Goal: Task Accomplishment & Management: Complete application form

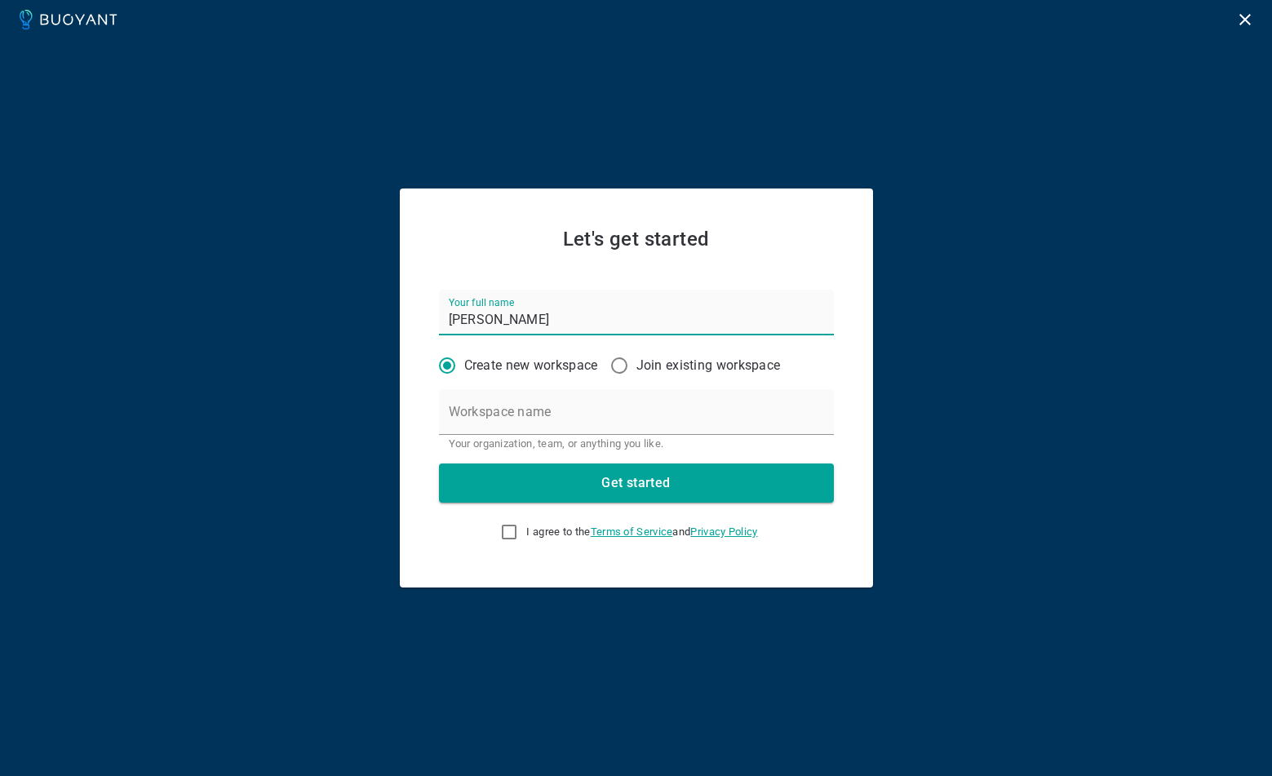
type input "[PERSON_NAME]"
click at [965, 373] on div "Let's get started Your full name [PERSON_NAME] Create new workspace Join existi…" at bounding box center [636, 388] width 1272 height 776
click at [297, 191] on div "Let's get started Your full name [PERSON_NAME] Create new workspace Join existi…" at bounding box center [636, 388] width 1272 height 776
click at [504, 405] on input "Workspace name" at bounding box center [636, 412] width 395 height 46
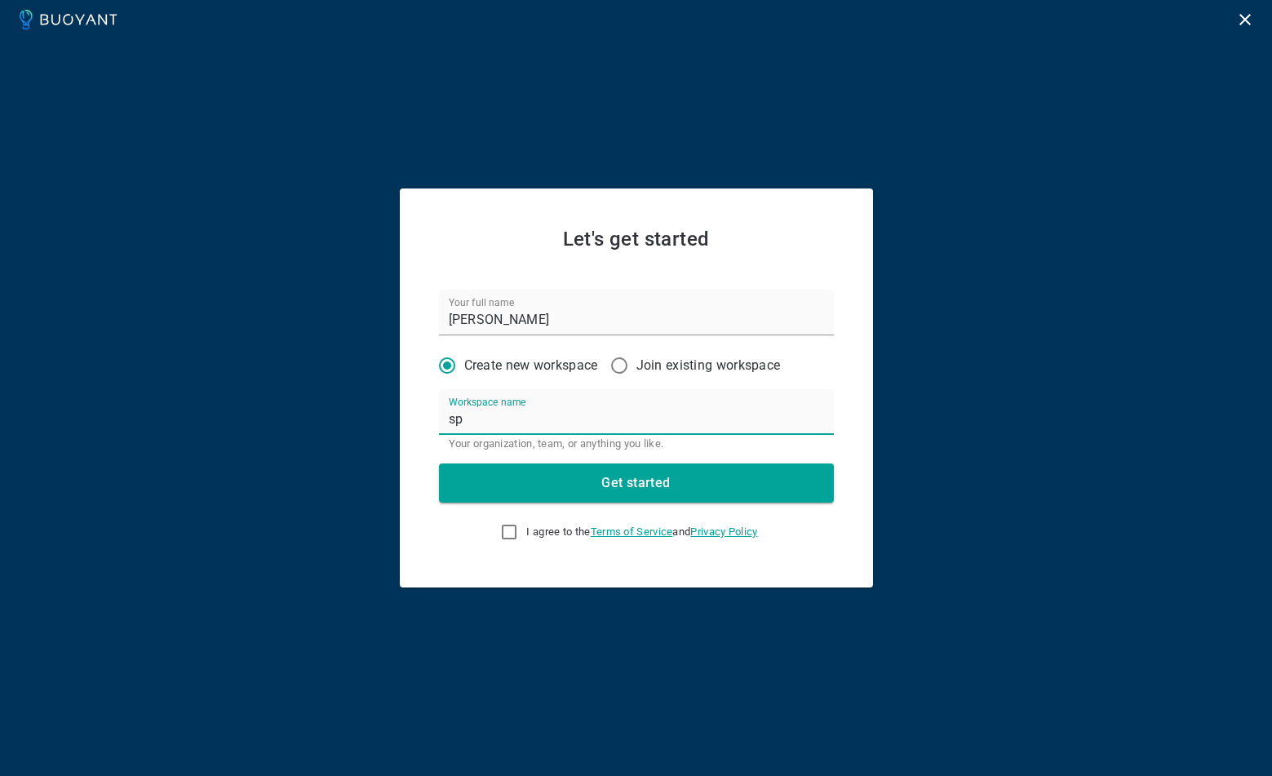
type input "s"
type input "n"
type input "sprinkle"
click at [505, 534] on input "I agree to the Terms of Service and Privacy Policy" at bounding box center [509, 532] width 20 height 20
checkbox input "true"
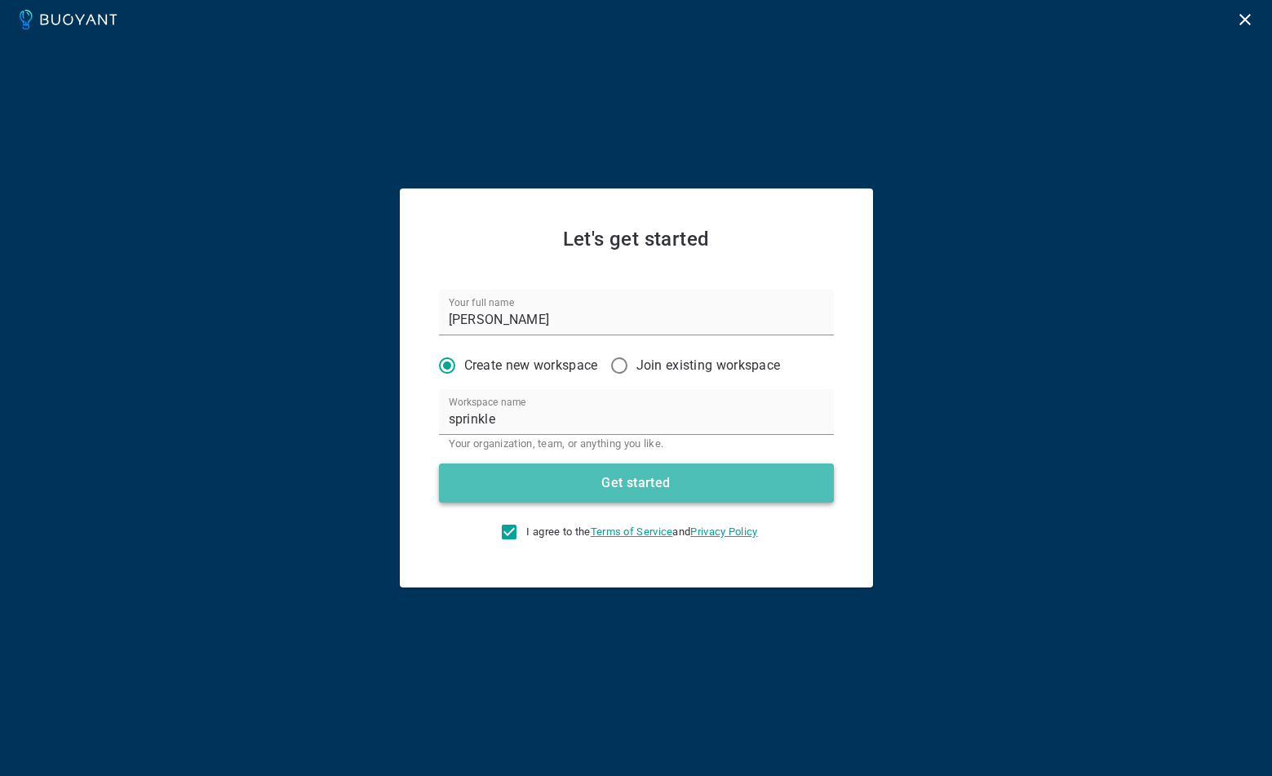
click at [639, 485] on h4 "Get started" at bounding box center [635, 483] width 69 height 16
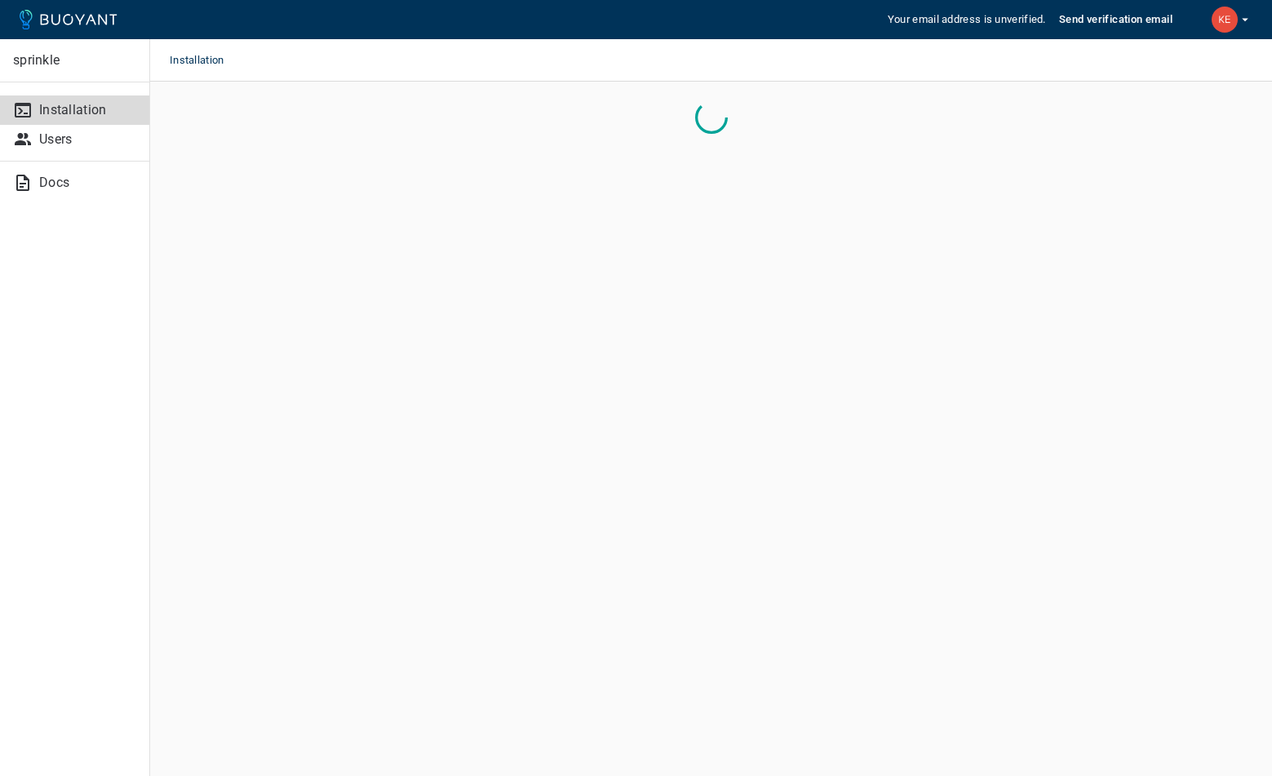
click at [643, 481] on main "Installation" at bounding box center [711, 388] width 1122 height 776
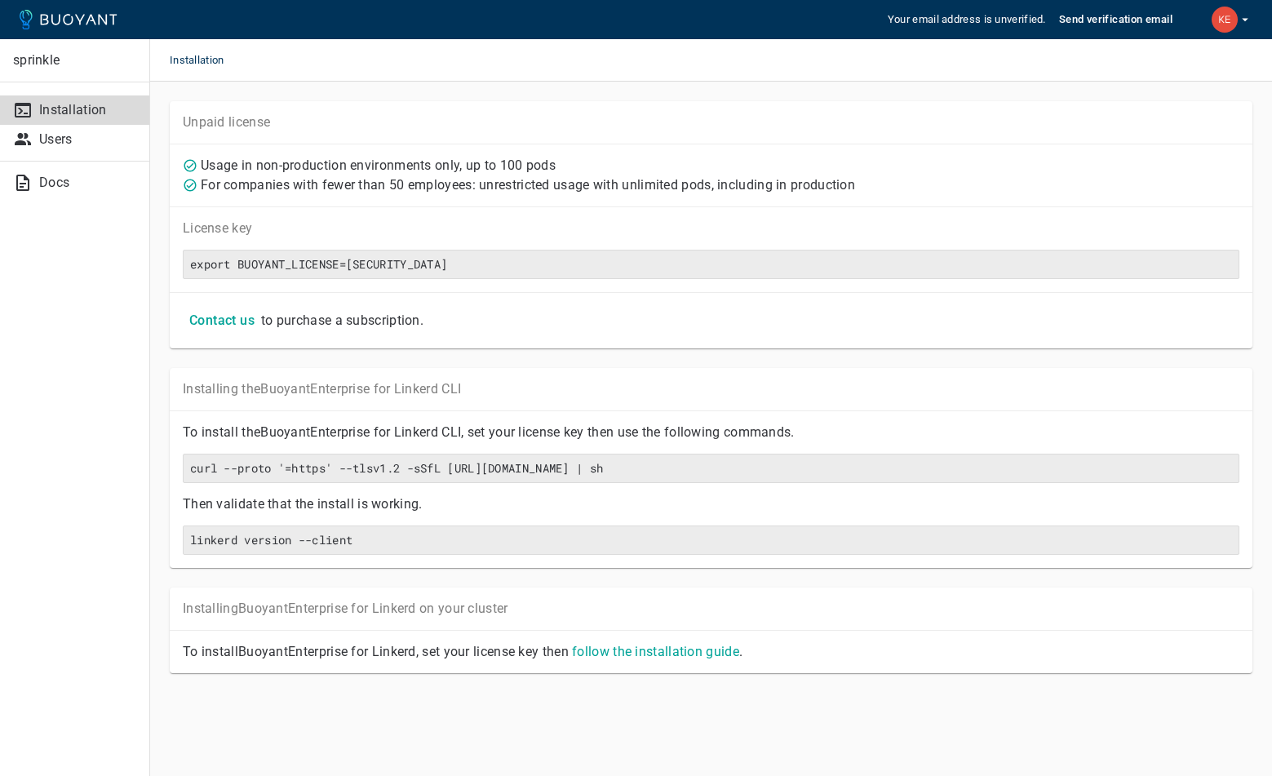
click at [49, 248] on div "sprinkle Installation Users Docs" at bounding box center [75, 388] width 150 height 776
click at [1248, 16] on icon "button" at bounding box center [1245, 19] width 15 height 15
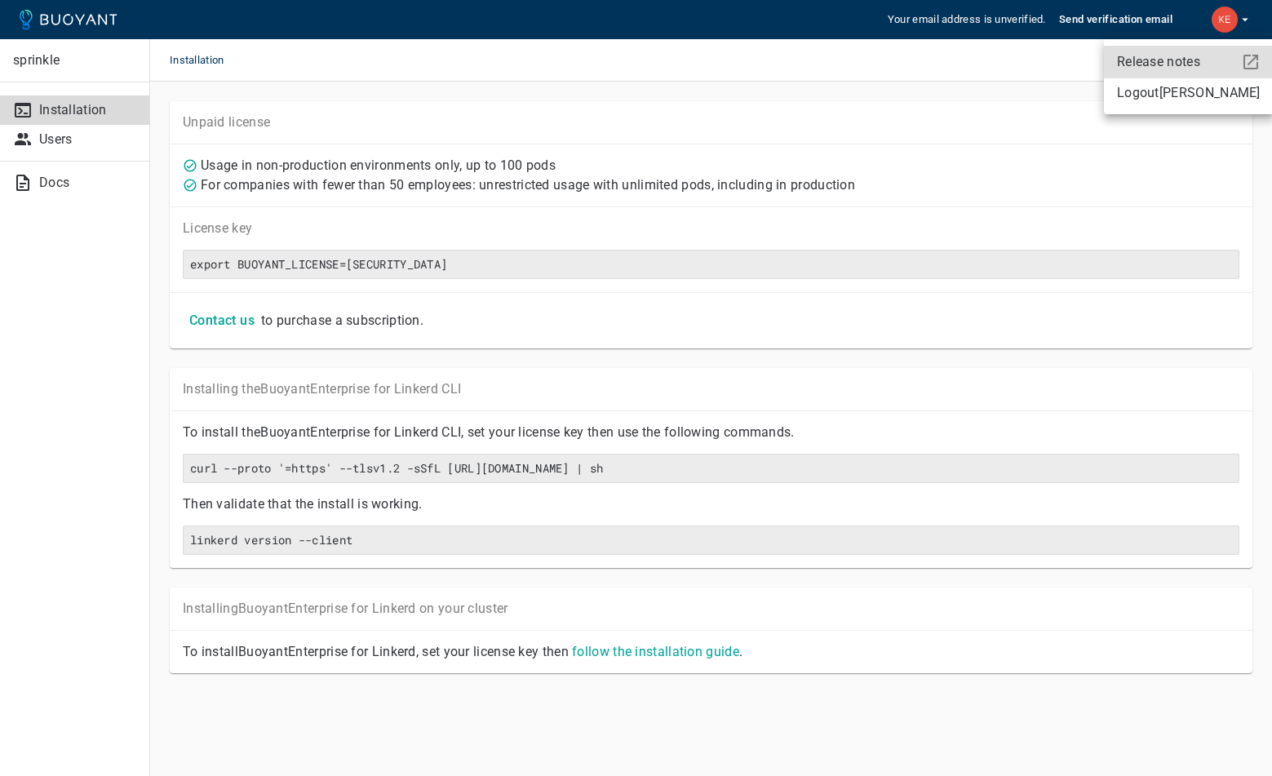
click at [30, 295] on div at bounding box center [636, 388] width 1272 height 776
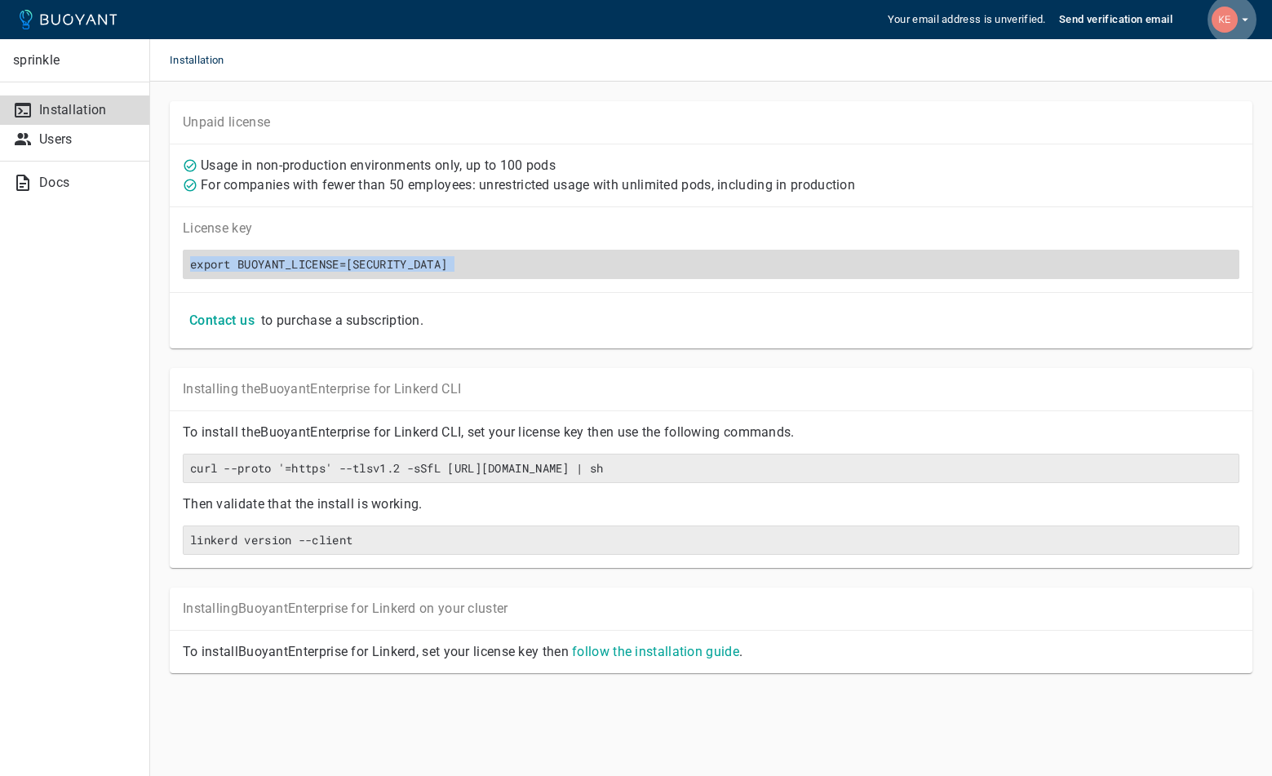
click at [281, 267] on h6 "export BUOYANT_LICENSE=eyJhbGciOiJFUzI1NiIsInR5cCI6IkpXVCJ9.eyJpc3MiOiJCdW95YW5…" at bounding box center [711, 264] width 1042 height 15
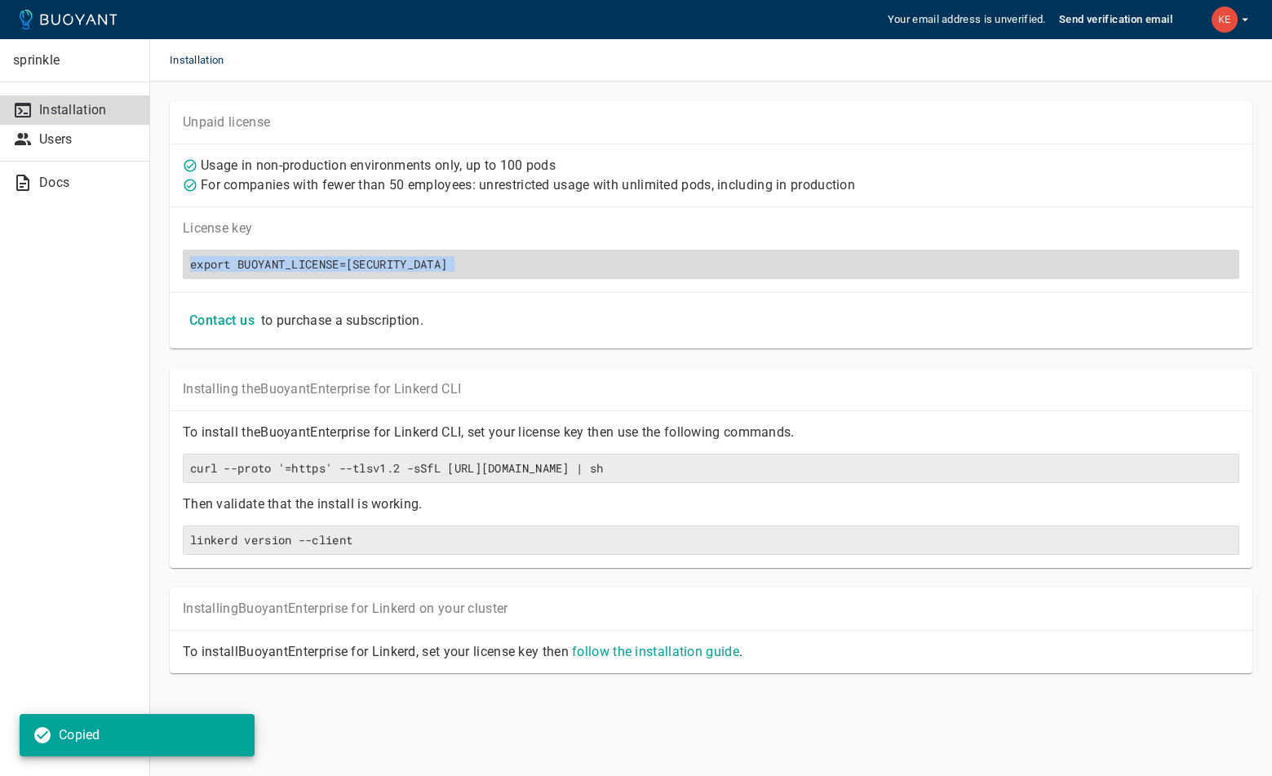
click at [281, 267] on h6 "export BUOYANT_LICENSE=eyJhbGciOiJFUzI1NiIsInR5cCI6IkpXVCJ9.eyJpc3MiOiJCdW95YW5…" at bounding box center [711, 264] width 1042 height 15
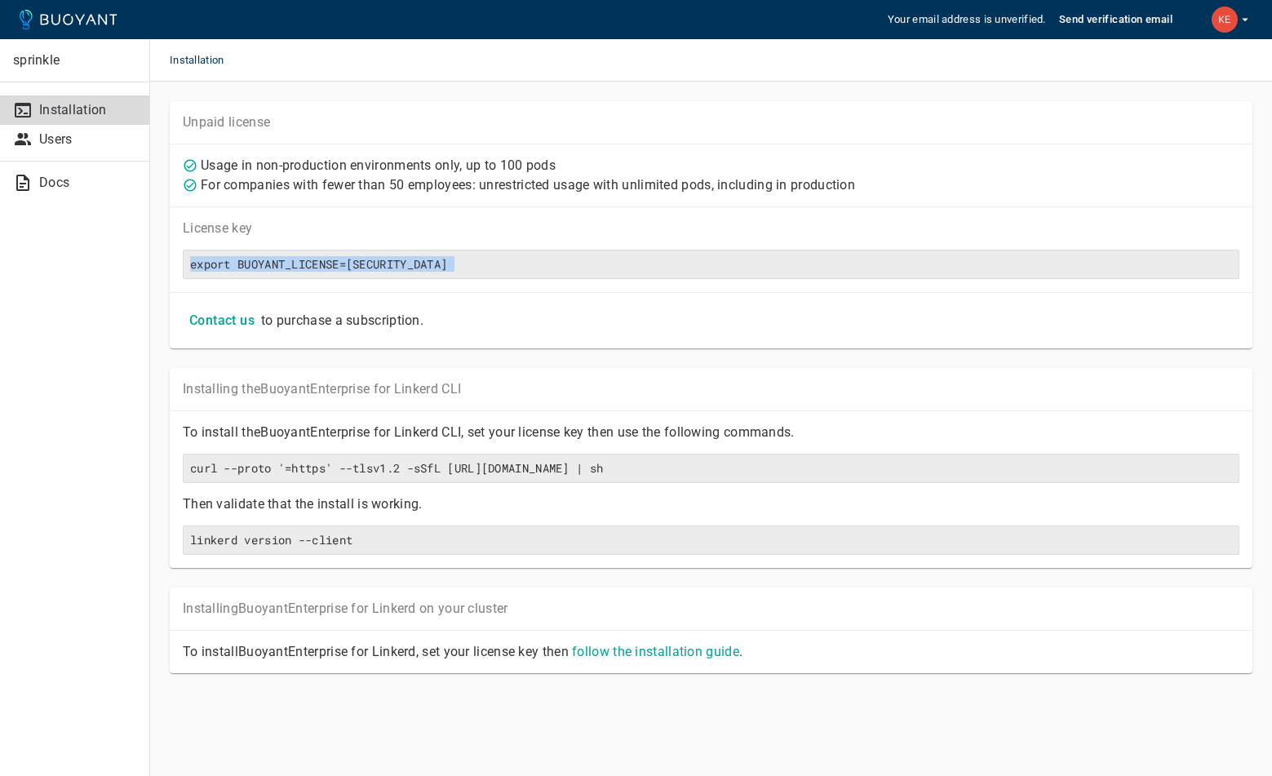
click at [392, 738] on div "Unpaid license Usage in non-production environments only, up to 100 pods For co…" at bounding box center [711, 410] width 1122 height 657
click at [47, 147] on p "Users" at bounding box center [87, 139] width 97 height 16
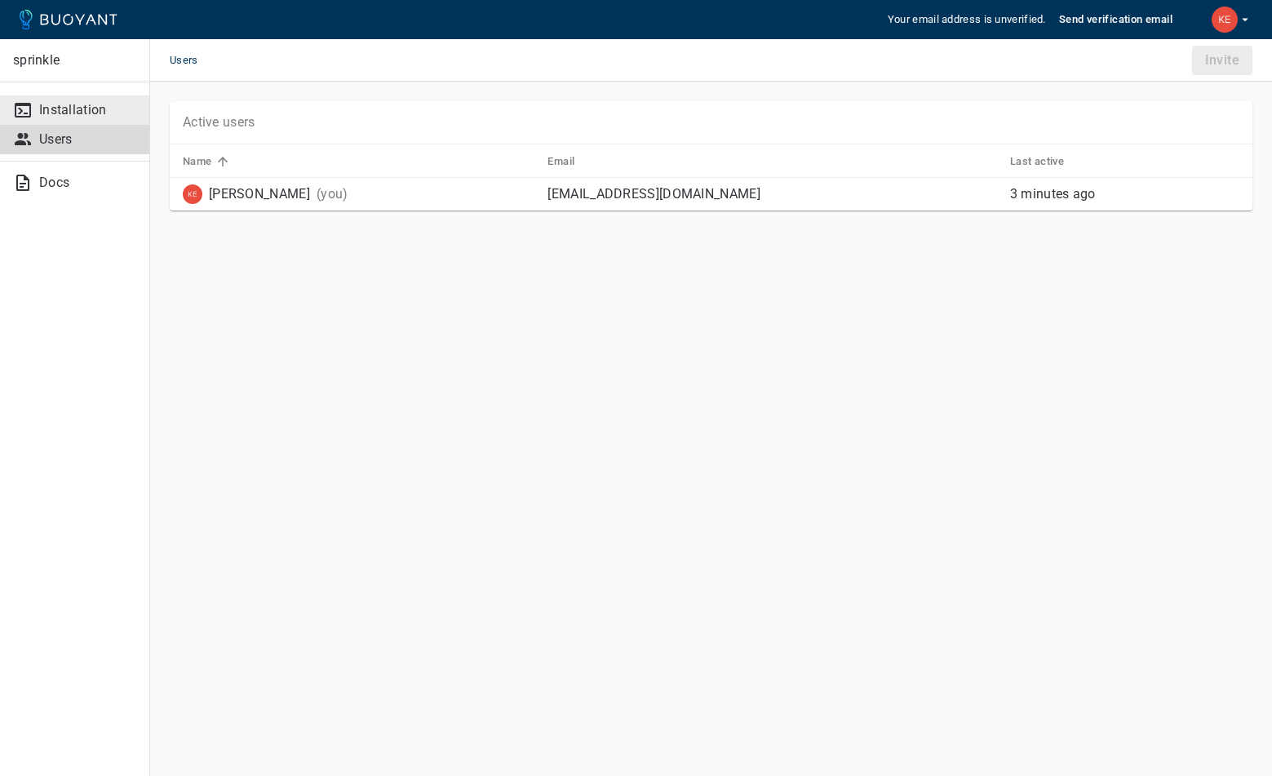
click at [75, 107] on p "Installation" at bounding box center [87, 110] width 97 height 16
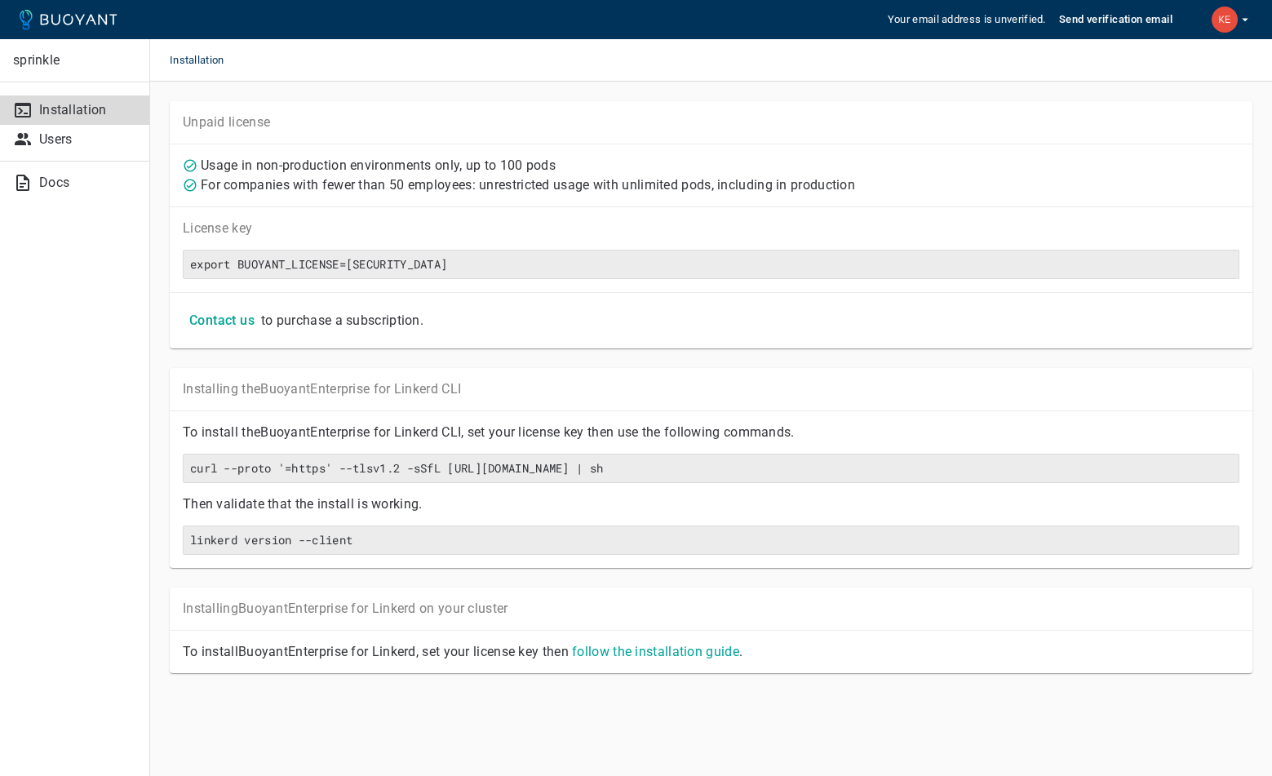
click at [1244, 20] on icon "button" at bounding box center [1245, 20] width 7 height 3
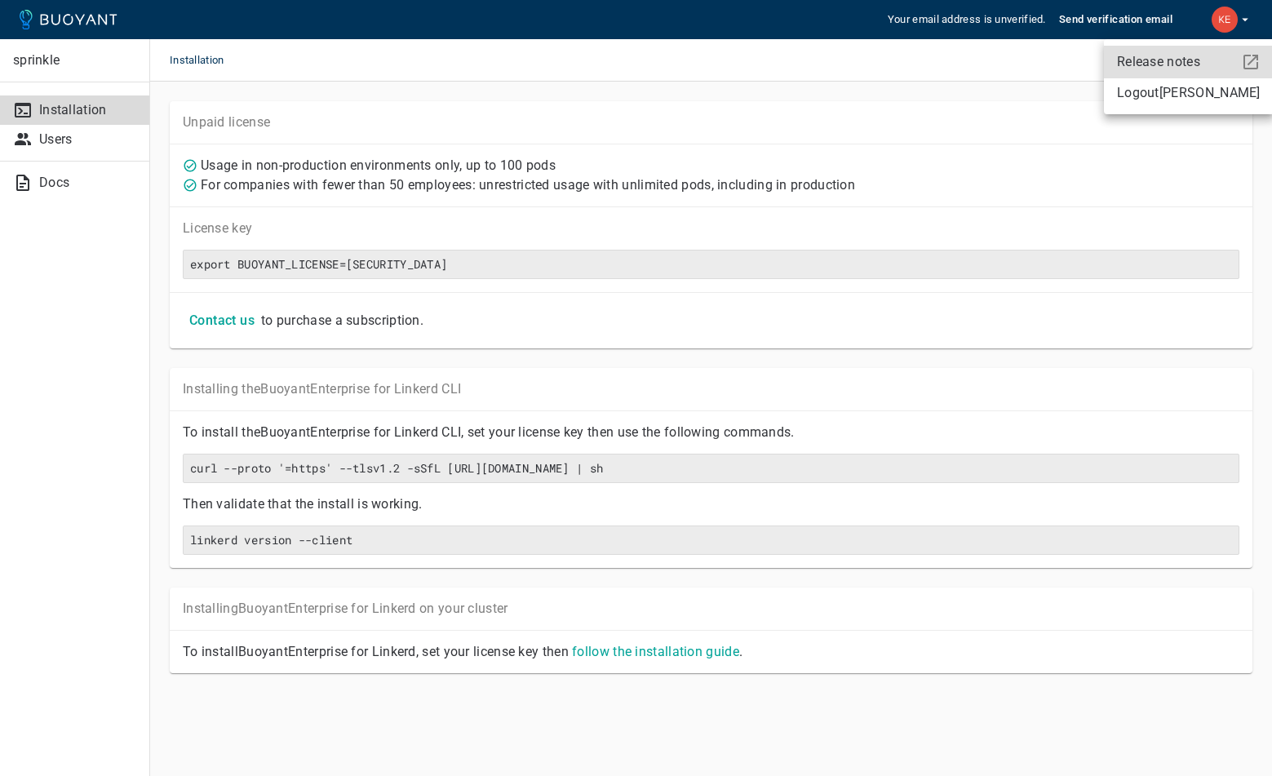
click at [1143, 92] on link "Logout Keizo Kadoki" at bounding box center [1189, 92] width 170 height 29
